Goal: Navigation & Orientation: Find specific page/section

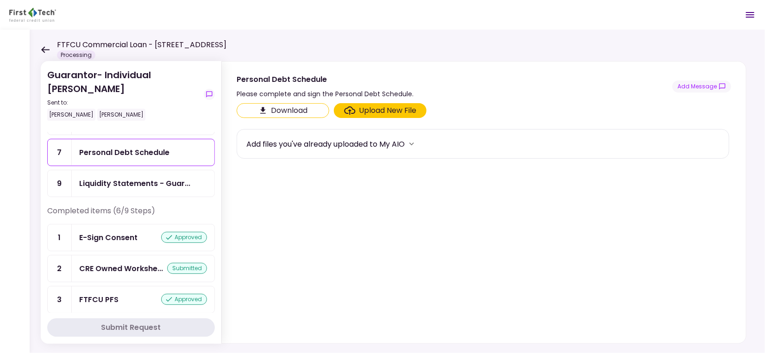
scroll to position [62, 0]
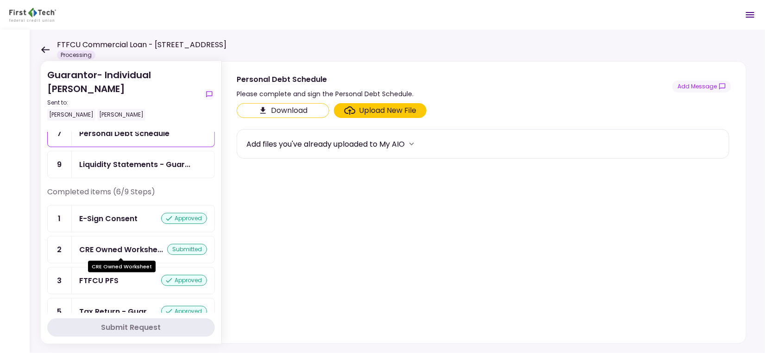
click at [115, 246] on div "CRE Owned Workshe..." at bounding box center [121, 250] width 84 height 12
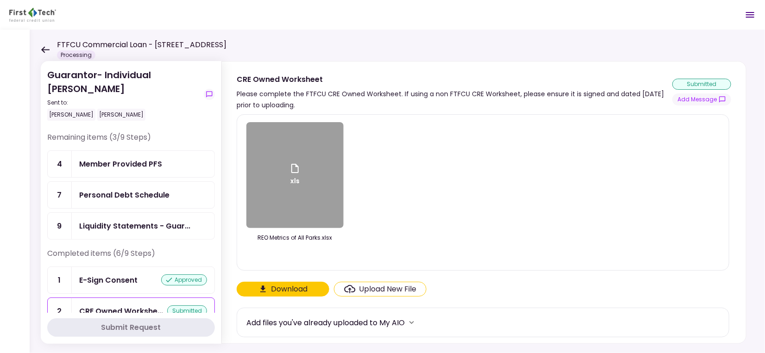
click at [151, 196] on div "Personal Debt Schedule" at bounding box center [124, 195] width 90 height 12
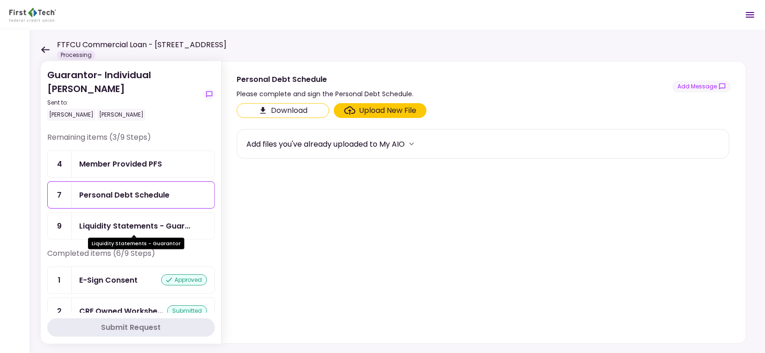
click at [133, 226] on div "Liquidity Statements - Guar..." at bounding box center [134, 226] width 111 height 12
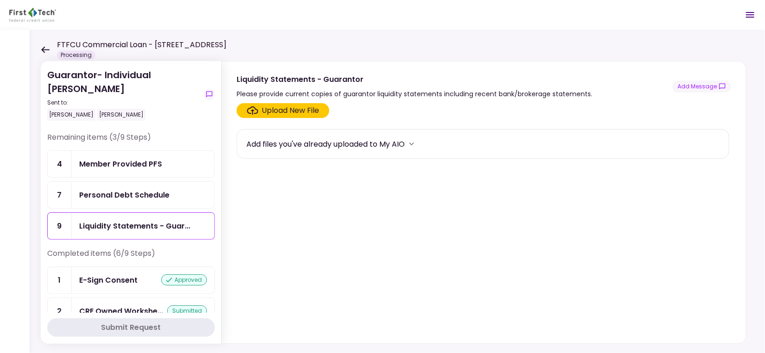
click at [124, 195] on div "Personal Debt Schedule" at bounding box center [124, 195] width 90 height 12
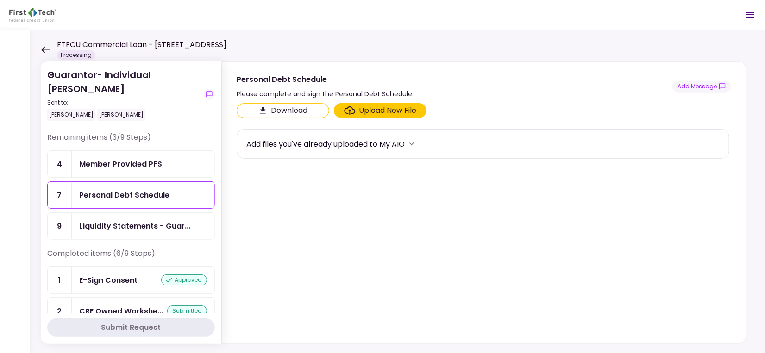
click at [117, 160] on div "Member Provided PFS" at bounding box center [120, 164] width 83 height 12
